Goal: Task Accomplishment & Management: Use online tool/utility

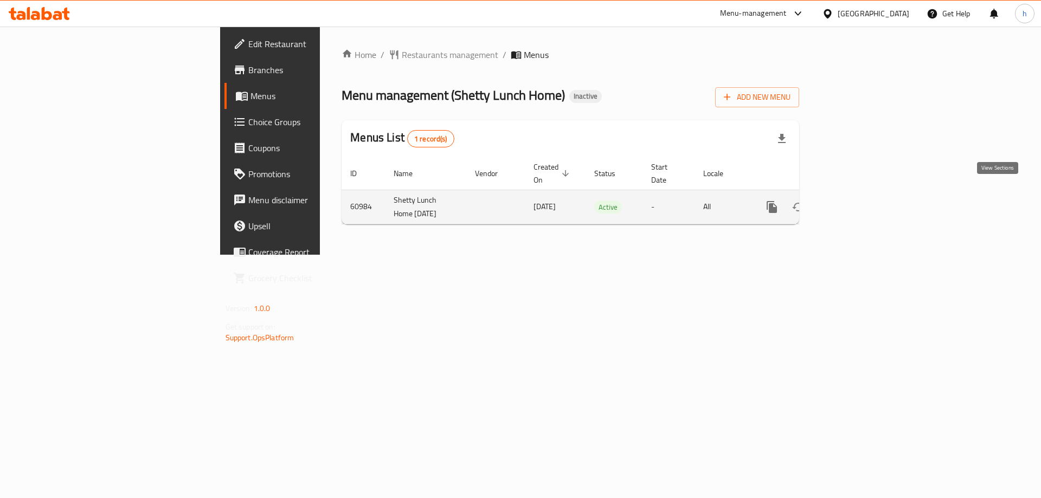
click at [863, 202] on link "enhanced table" at bounding box center [850, 207] width 26 height 26
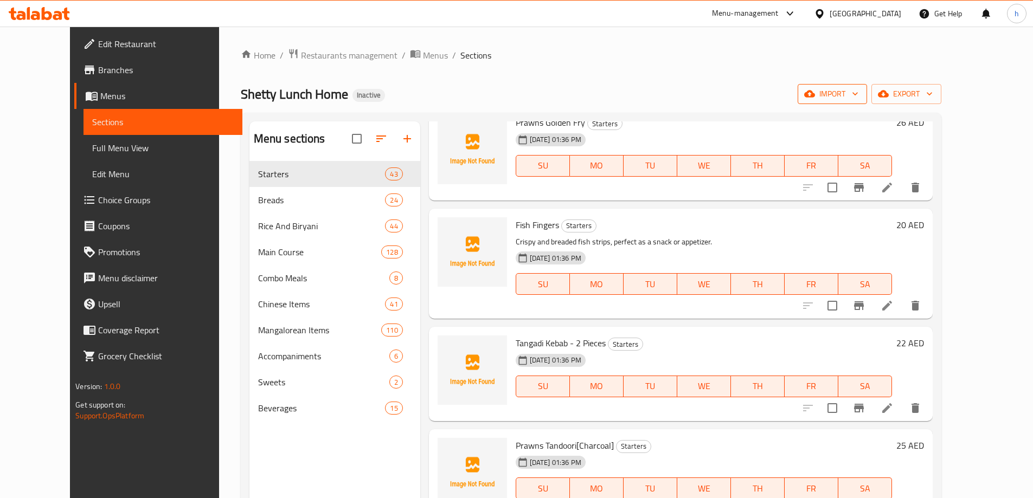
click at [858, 97] on span "import" at bounding box center [832, 94] width 52 height 14
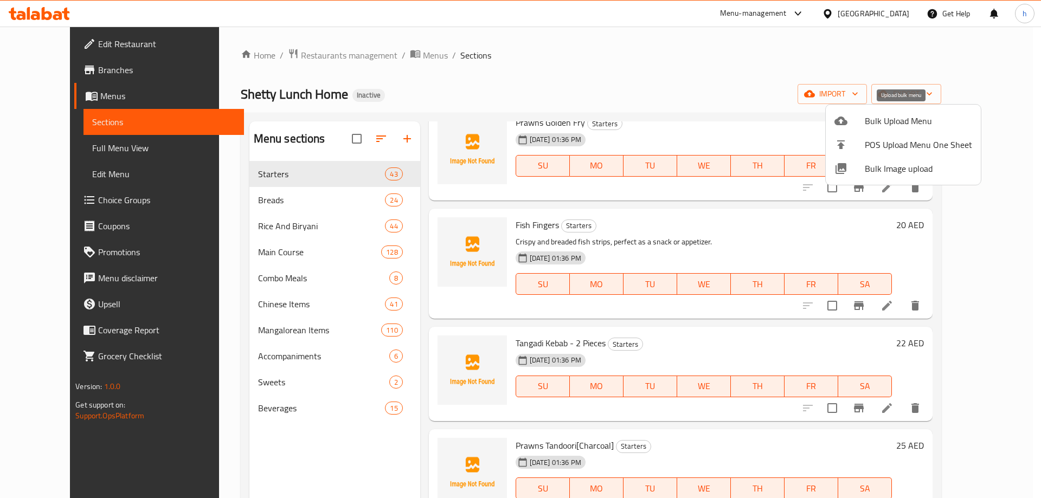
click at [886, 115] on span "Bulk Upload Menu" at bounding box center [918, 120] width 107 height 13
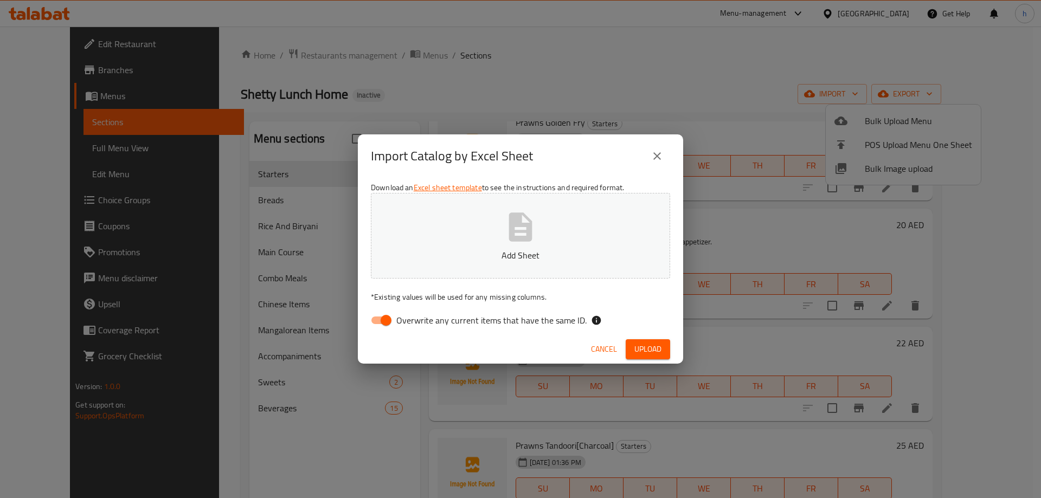
click at [474, 320] on span "Overwrite any current items that have the same ID." at bounding box center [491, 320] width 190 height 13
click at [417, 320] on input "Overwrite any current items that have the same ID." at bounding box center [386, 320] width 62 height 21
checkbox input "false"
click at [510, 232] on icon "button" at bounding box center [520, 227] width 23 height 29
click at [655, 151] on icon "close" at bounding box center [657, 156] width 13 height 13
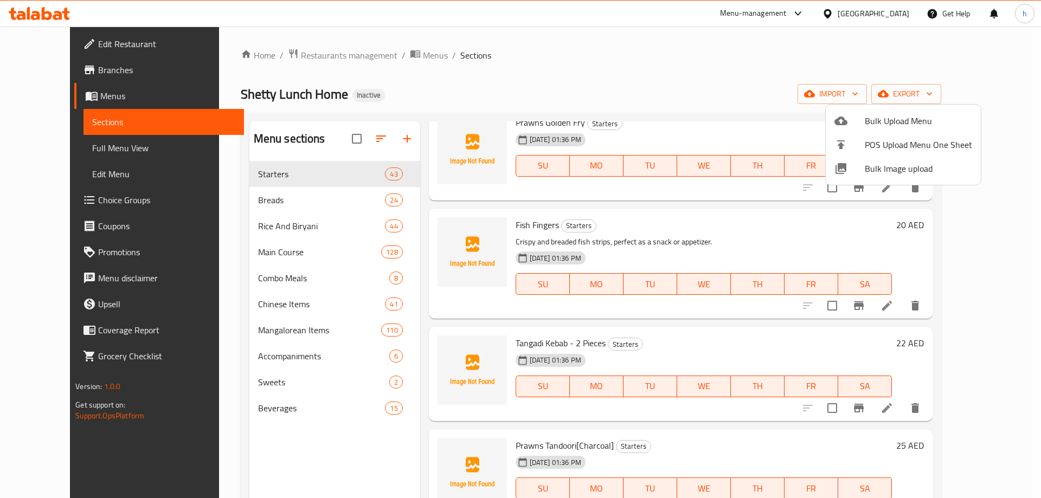
click at [59, 70] on div at bounding box center [520, 249] width 1041 height 498
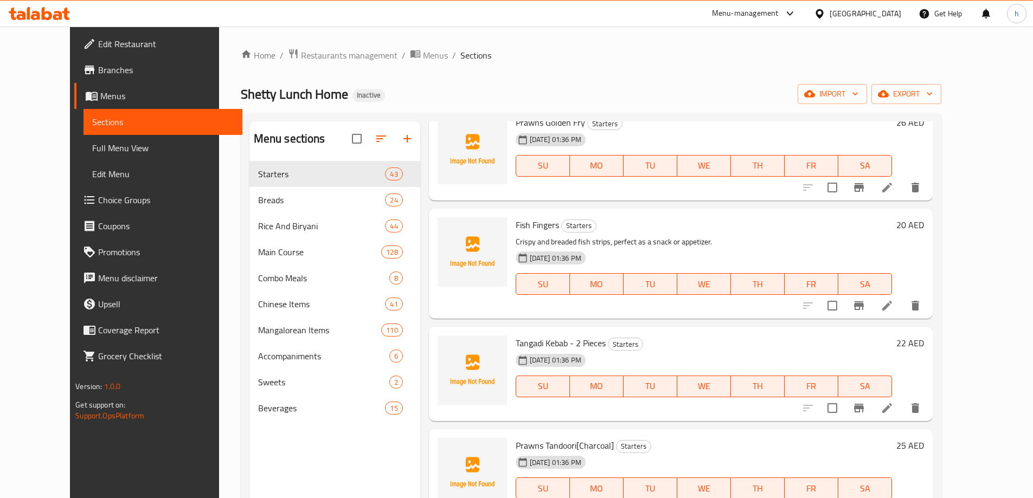
click at [98, 68] on span "Branches" at bounding box center [166, 69] width 136 height 13
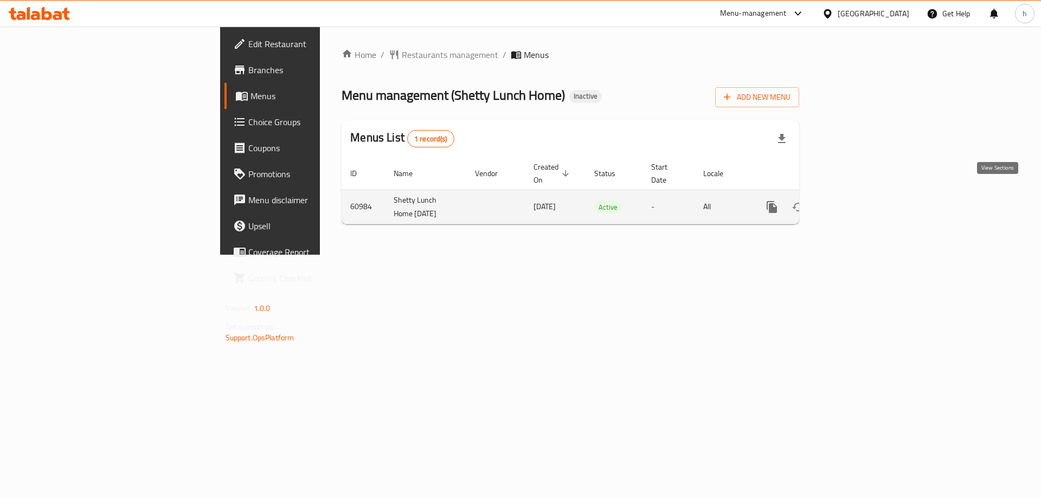
click at [857, 201] on icon "enhanced table" at bounding box center [850, 207] width 13 height 13
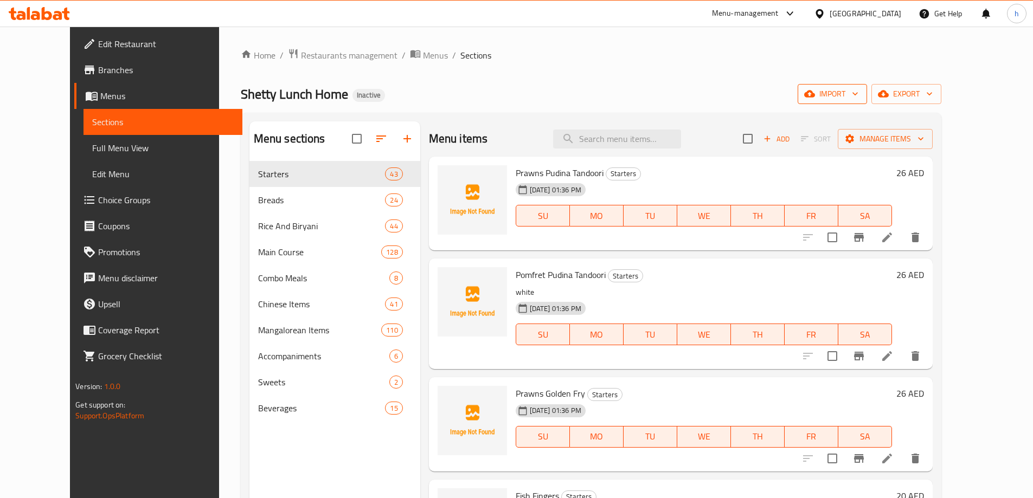
click at [858, 92] on span "import" at bounding box center [832, 94] width 52 height 14
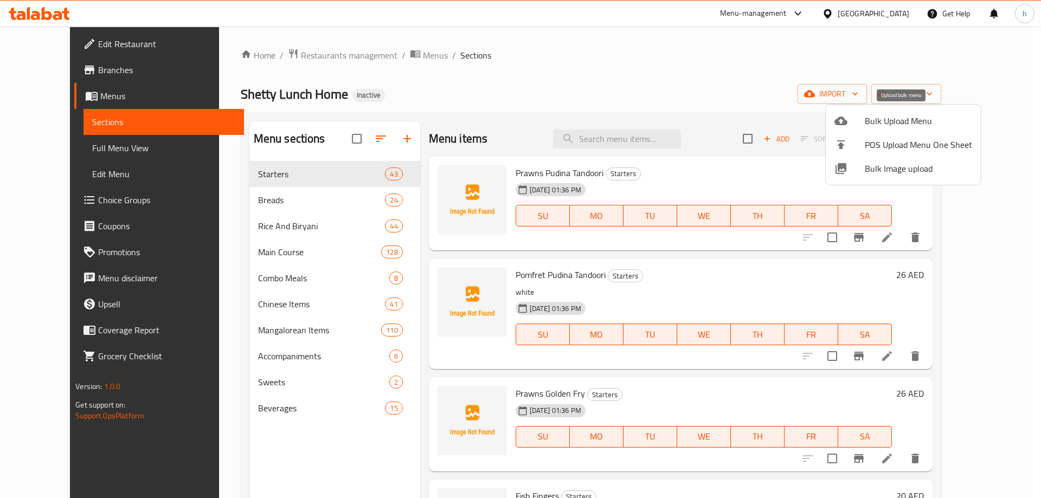
click at [870, 118] on span "Bulk Upload Menu" at bounding box center [918, 120] width 107 height 13
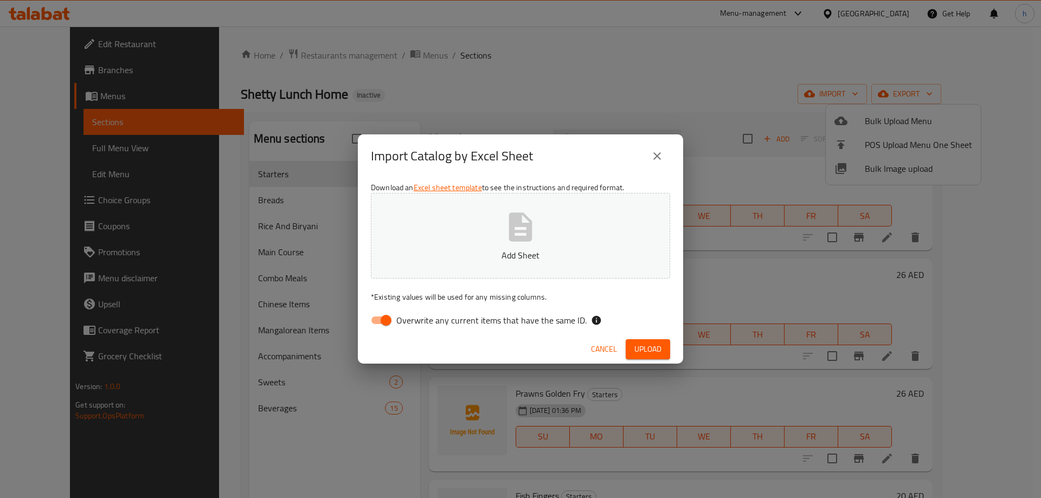
click at [375, 323] on input "Overwrite any current items that have the same ID." at bounding box center [386, 320] width 62 height 21
checkbox input "false"
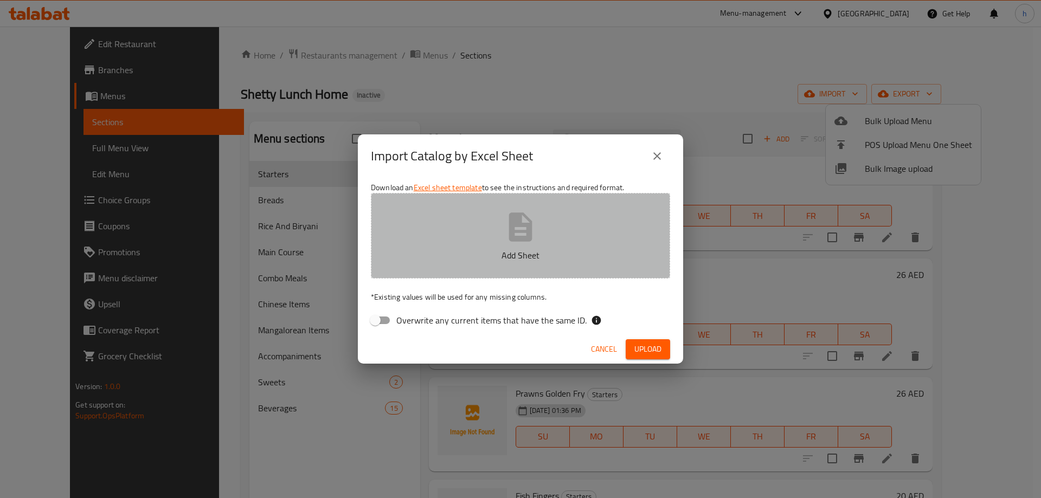
click at [509, 245] on button "Add Sheet" at bounding box center [520, 236] width 299 height 86
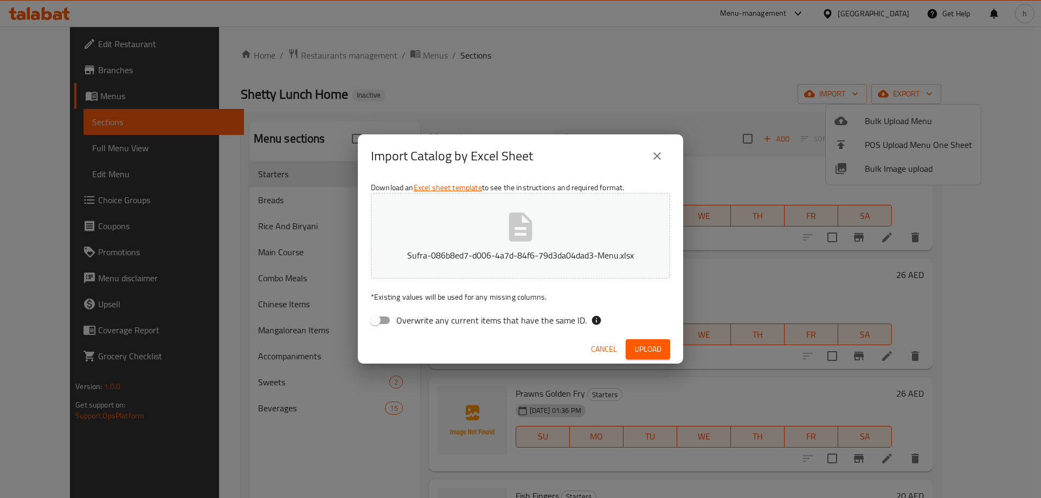
click at [649, 346] on span "Upload" at bounding box center [647, 350] width 27 height 14
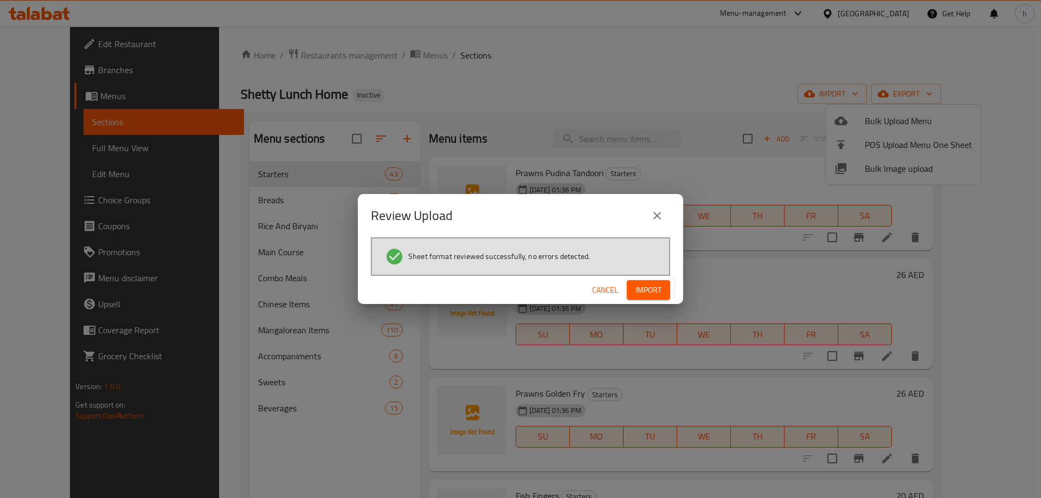
click at [657, 287] on span "Import" at bounding box center [648, 291] width 26 height 14
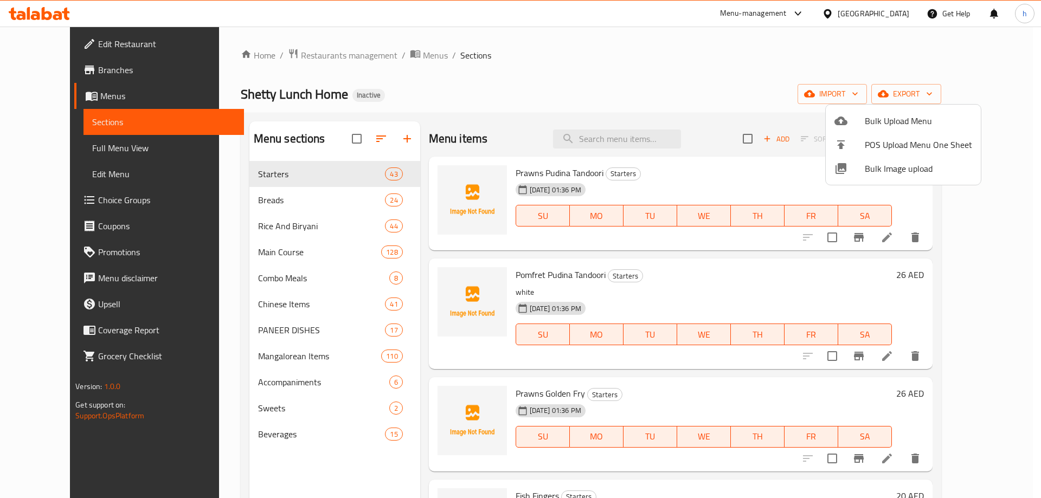
click at [244, 338] on div at bounding box center [520, 249] width 1041 height 498
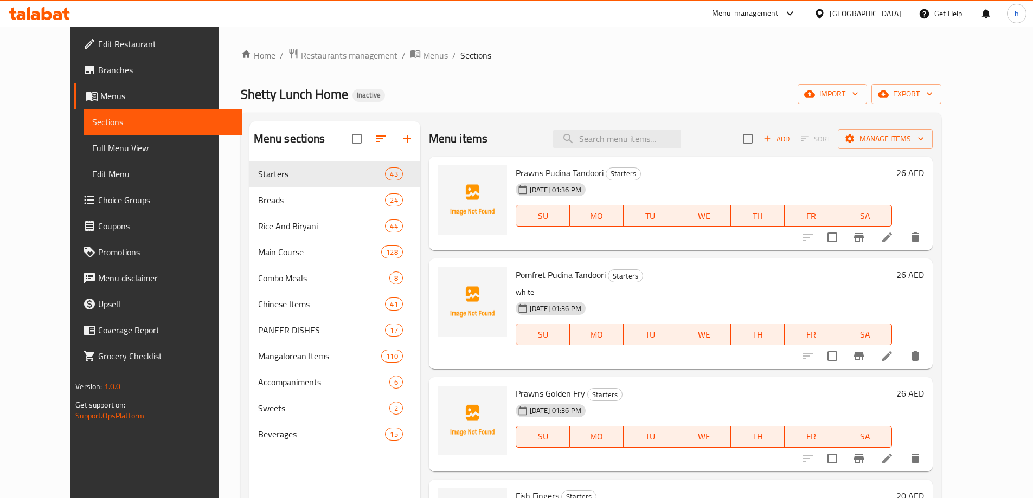
click at [258, 332] on span "PANEER DISHES" at bounding box center [321, 330] width 127 height 13
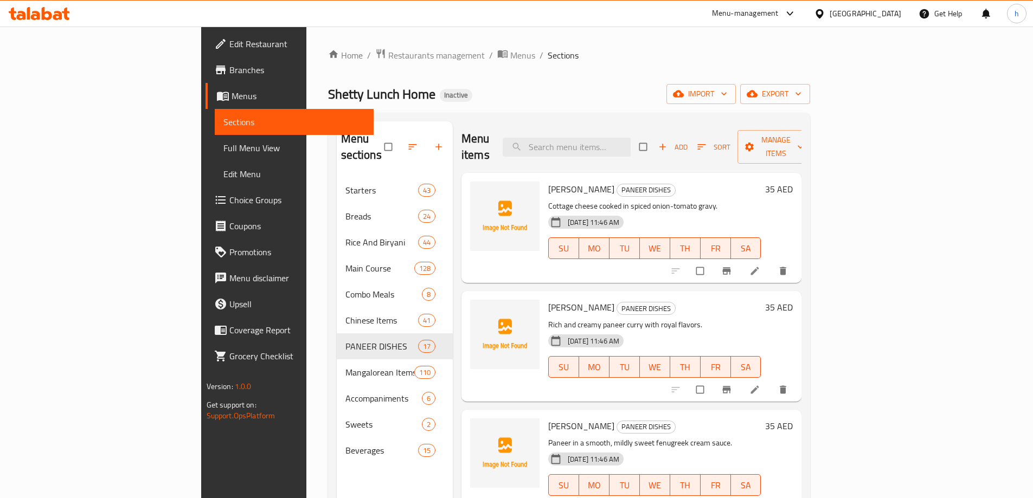
drag, startPoint x: 66, startPoint y: 147, endPoint x: 61, endPoint y: 141, distance: 7.4
click at [223, 147] on span "Full Menu View" at bounding box center [293, 147] width 141 height 13
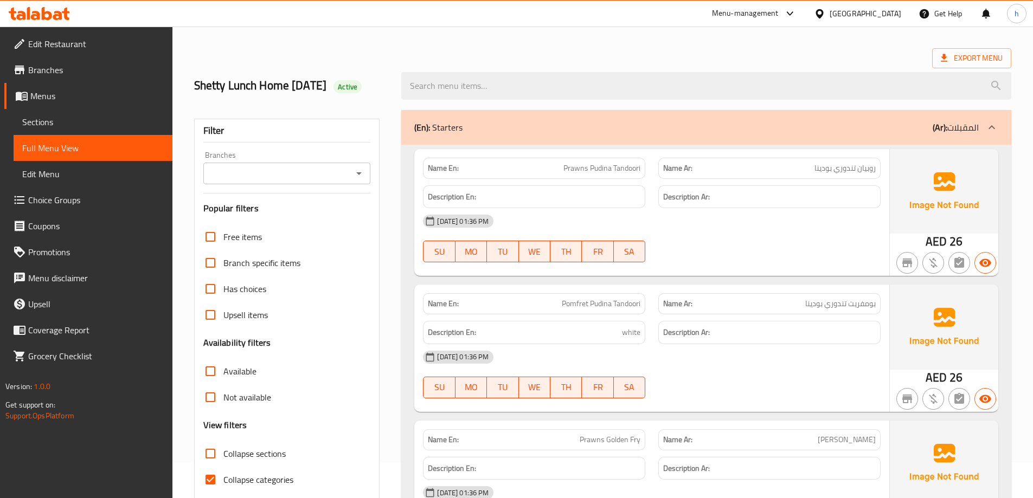
scroll to position [163, 0]
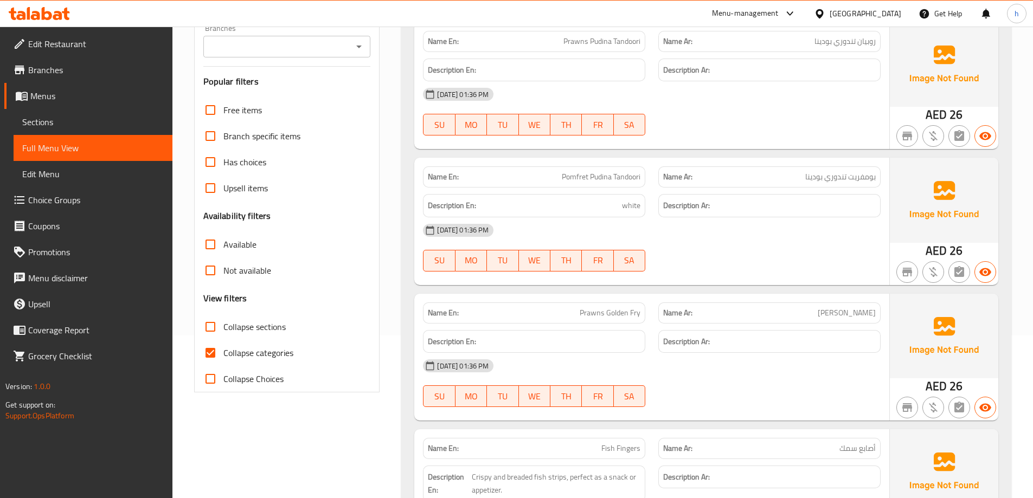
click at [248, 326] on span "Collapse sections" at bounding box center [254, 326] width 62 height 13
click at [223, 326] on input "Collapse sections" at bounding box center [210, 327] width 26 height 26
checkbox input "true"
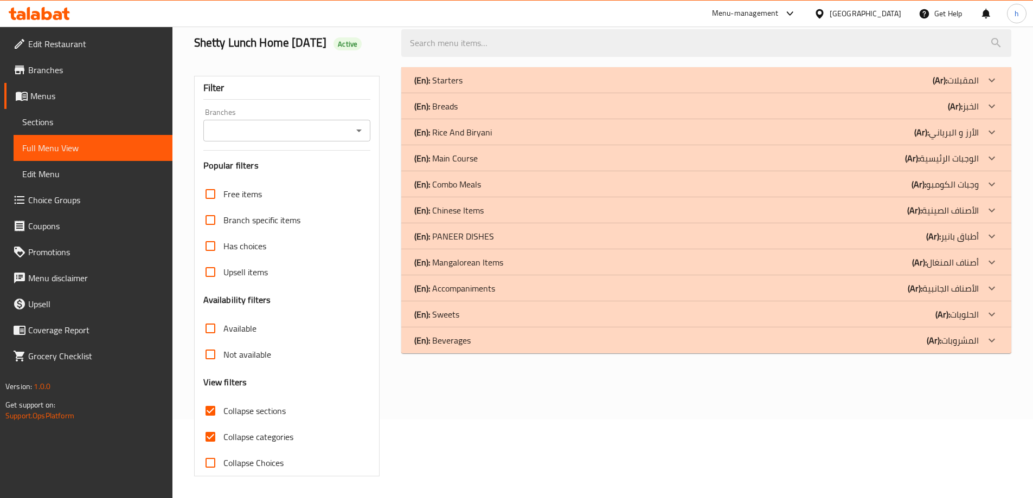
click at [239, 430] on span "Collapse categories" at bounding box center [258, 436] width 70 height 13
click at [223, 424] on input "Collapse categories" at bounding box center [210, 437] width 26 height 26
checkbox input "false"
click at [966, 236] on p "(Ar): أطباق بانير" at bounding box center [952, 236] width 53 height 13
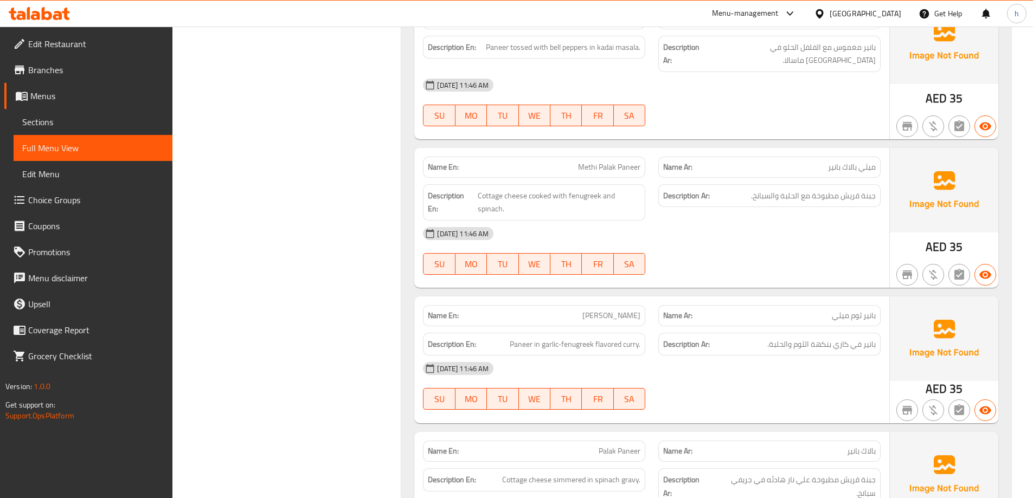
scroll to position [1109, 0]
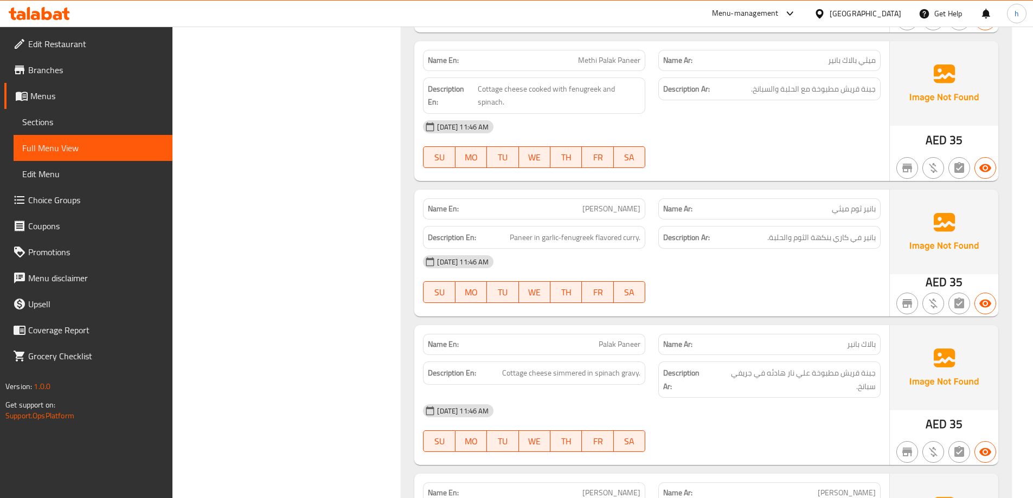
scroll to position [1542, 0]
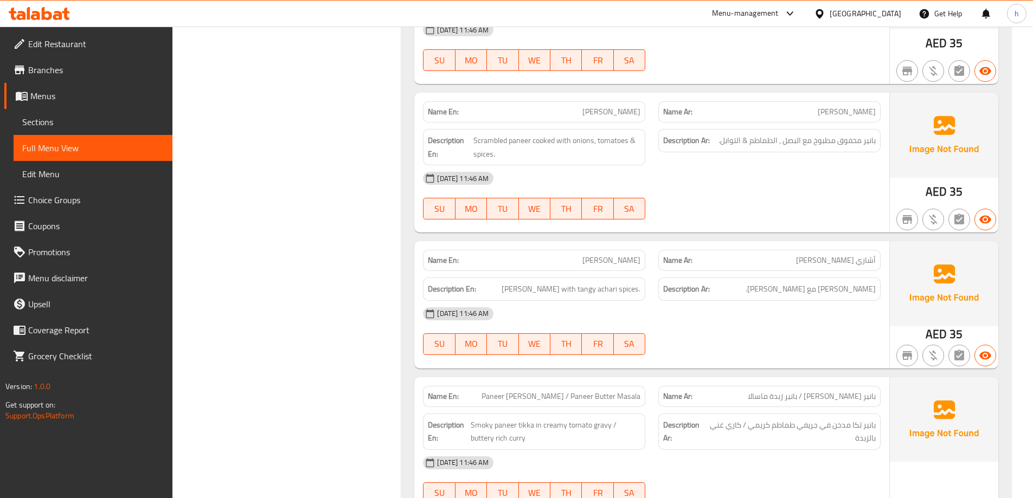
click at [312, 284] on div "Filter Branches Branches Popular filters Free items Branch specific items Has c…" at bounding box center [292, 312] width 208 height 3431
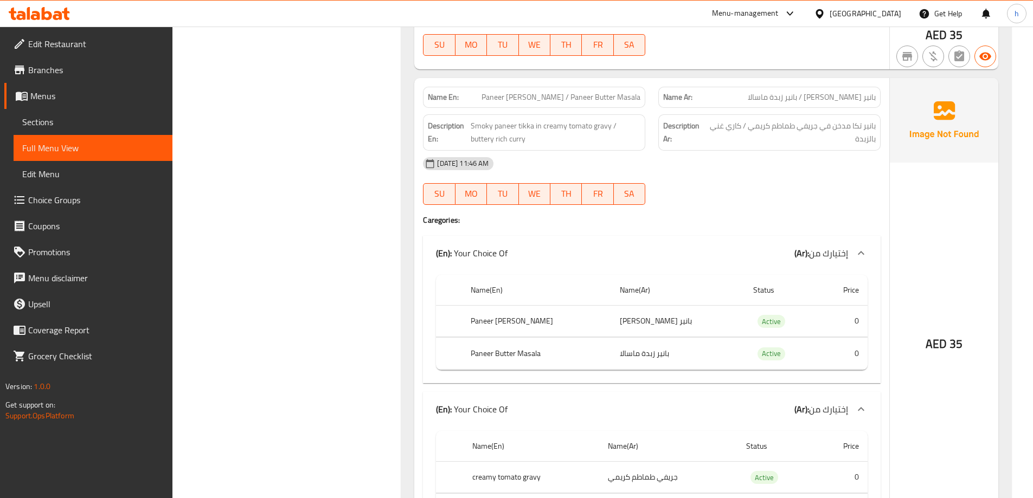
scroll to position [1868, 0]
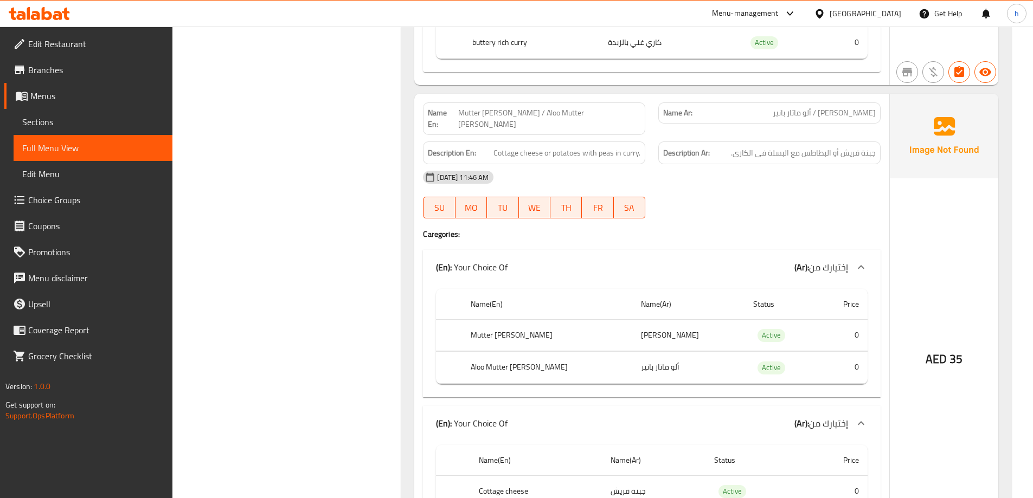
scroll to position [2356, 0]
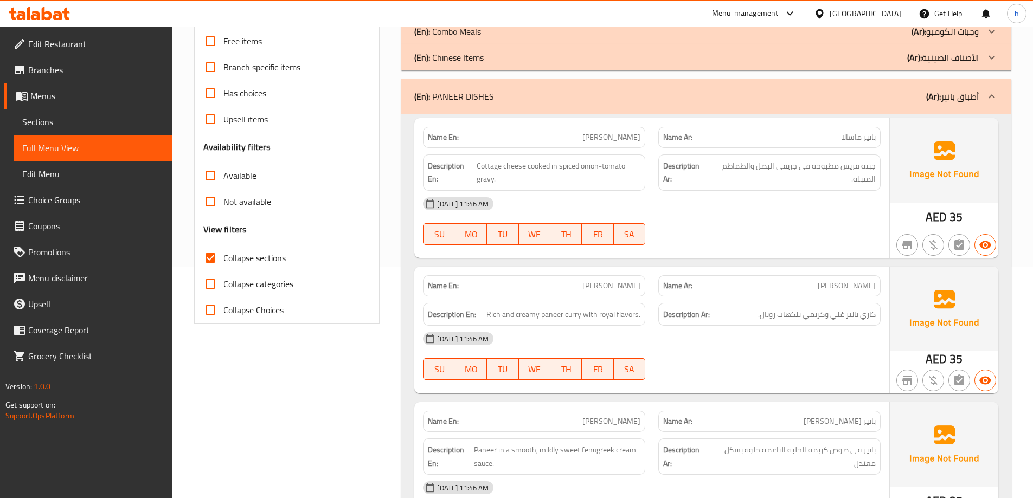
scroll to position [220, 0]
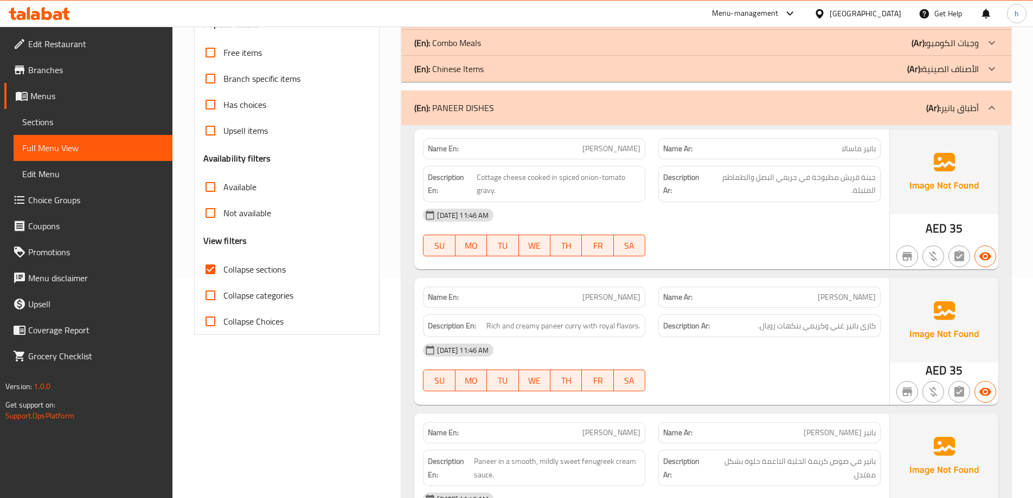
click at [52, 118] on span "Sections" at bounding box center [92, 121] width 141 height 13
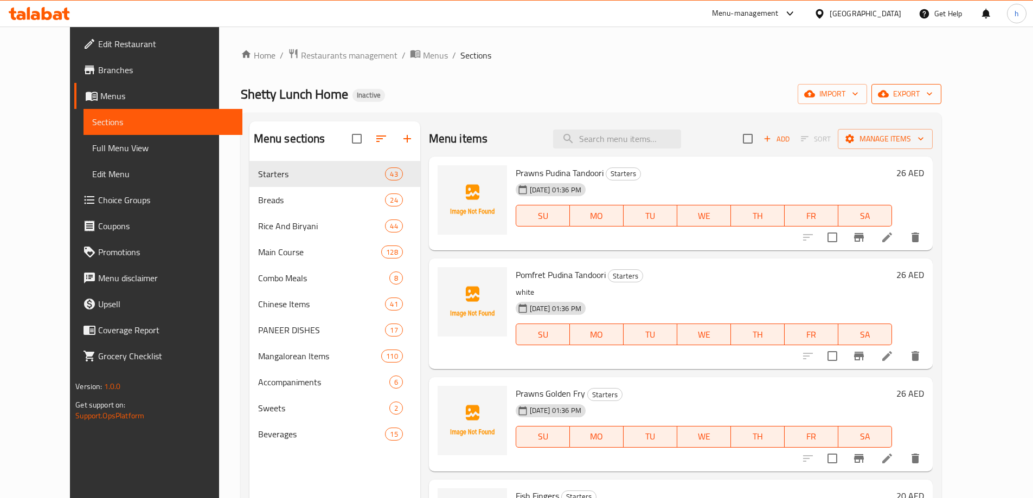
click at [932, 93] on span "export" at bounding box center [906, 94] width 53 height 14
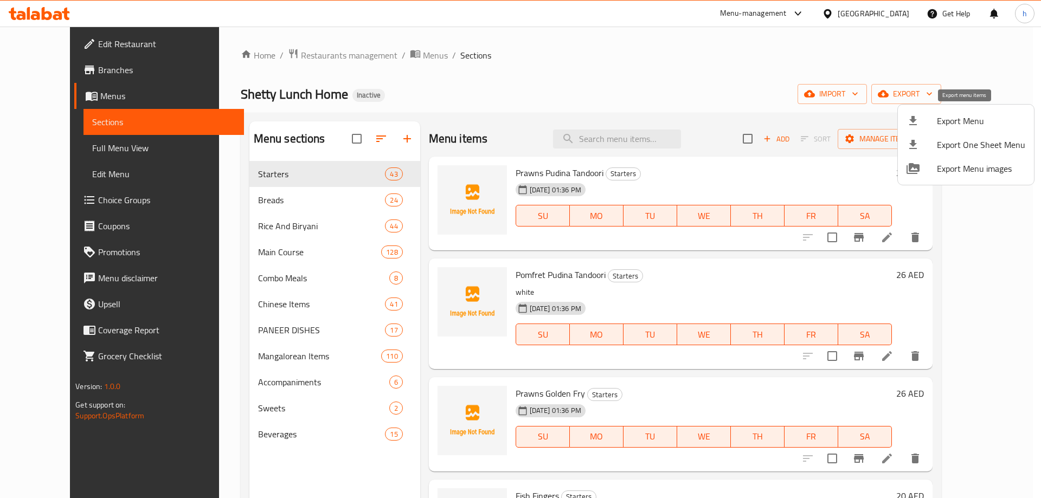
click at [960, 117] on span "Export Menu" at bounding box center [981, 120] width 88 height 13
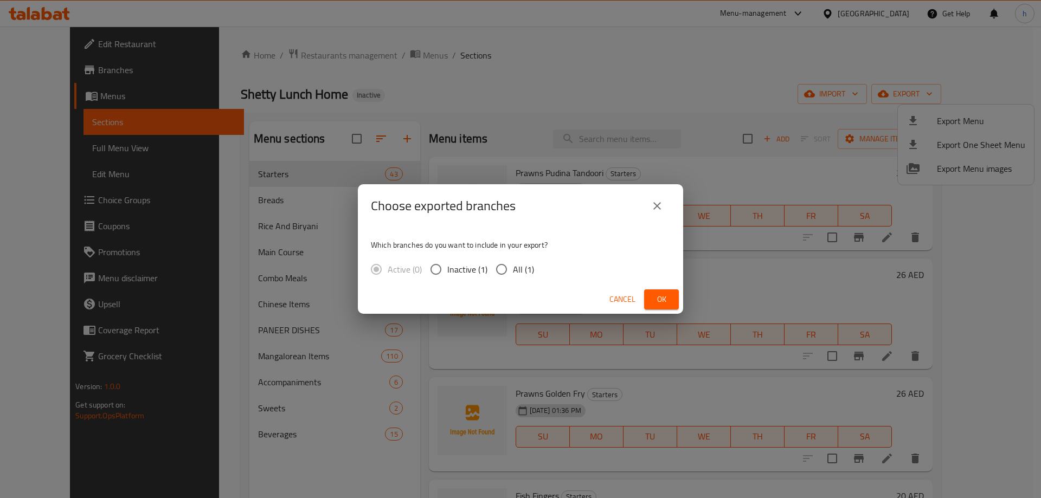
click at [502, 272] on input "All (1)" at bounding box center [501, 269] width 23 height 23
radio input "true"
click at [659, 300] on span "Ok" at bounding box center [661, 300] width 17 height 14
